Goal: Navigation & Orientation: Find specific page/section

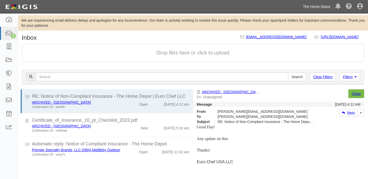
drag, startPoint x: 321, startPoint y: 1, endPoint x: 314, endPoint y: 8, distance: 9.8
click at [320, 1] on ul "The Home Depot [GEOGRAPHIC_DATA] of [GEOGRAPHIC_DATA] THD [GEOGRAPHIC_DATA] Mer…" at bounding box center [334, 6] width 68 height 13
click at [314, 9] on link "The Home Depot" at bounding box center [316, 7] width 32 height 10
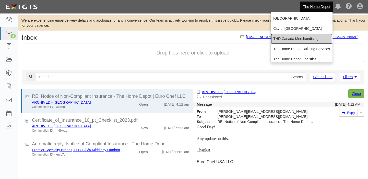
click at [304, 39] on link "THD Canada Merchandising" at bounding box center [301, 39] width 62 height 10
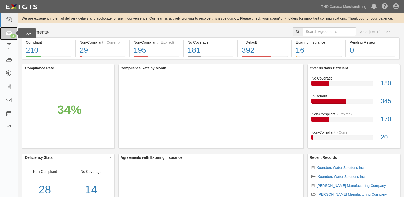
click at [15, 31] on link "1" at bounding box center [9, 34] width 18 height 14
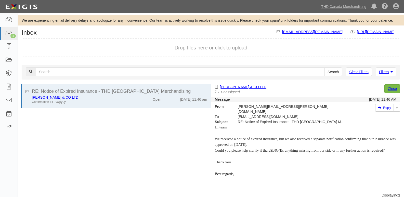
click at [321, 15] on body "Toggle navigation Dashboard 1 Inbox Parties Agreements Coverages Documents Mess…" at bounding box center [202, 103] width 404 height 206
click at [325, 10] on link "THD Canada Merchandising" at bounding box center [344, 7] width 50 height 10
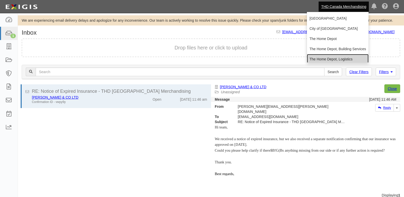
click at [321, 58] on link "The Home Depot, Logistics" at bounding box center [338, 59] width 62 height 10
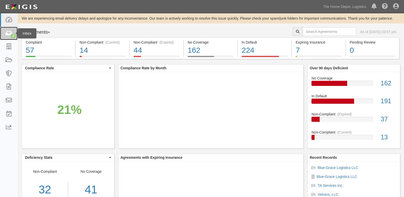
click at [1, 31] on link "3" at bounding box center [9, 34] width 18 height 14
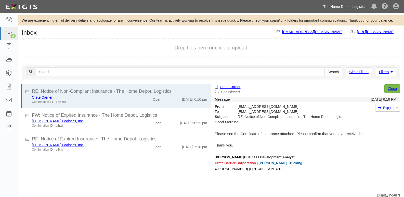
click at [338, 10] on link "The Home Depot, Logistics" at bounding box center [345, 7] width 48 height 10
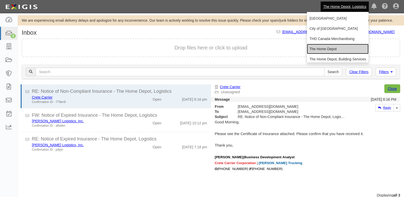
click at [322, 46] on link "The Home Depot" at bounding box center [338, 49] width 62 height 10
